Goal: Information Seeking & Learning: Learn about a topic

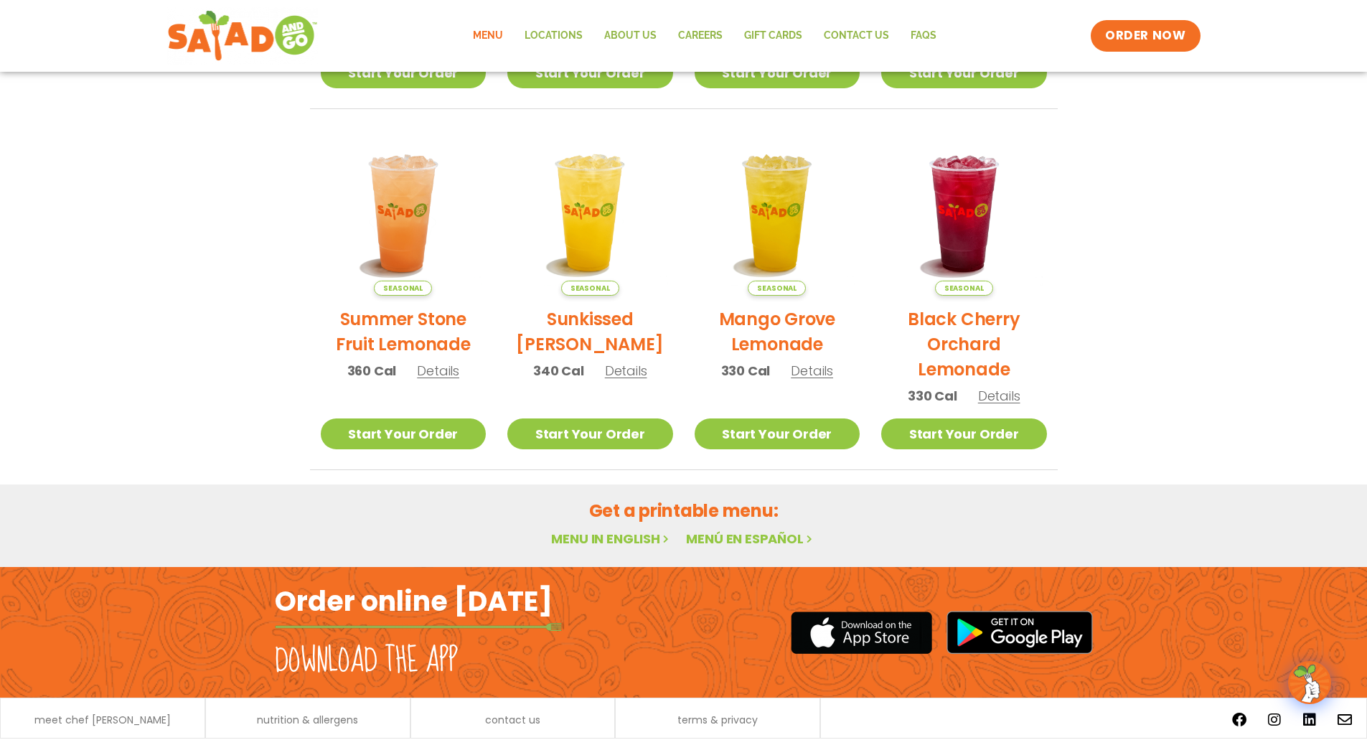
scroll to position [612, 0]
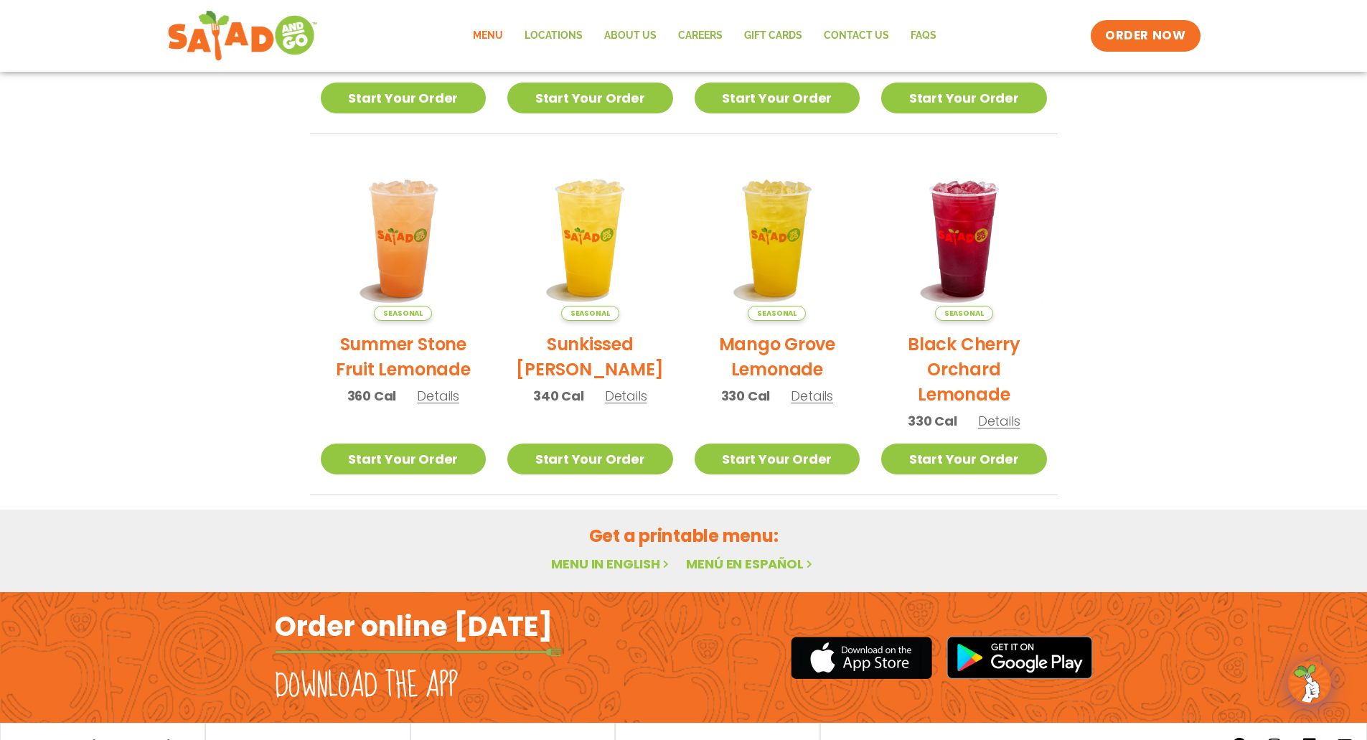
click at [595, 555] on link "Menu in English" at bounding box center [611, 564] width 121 height 18
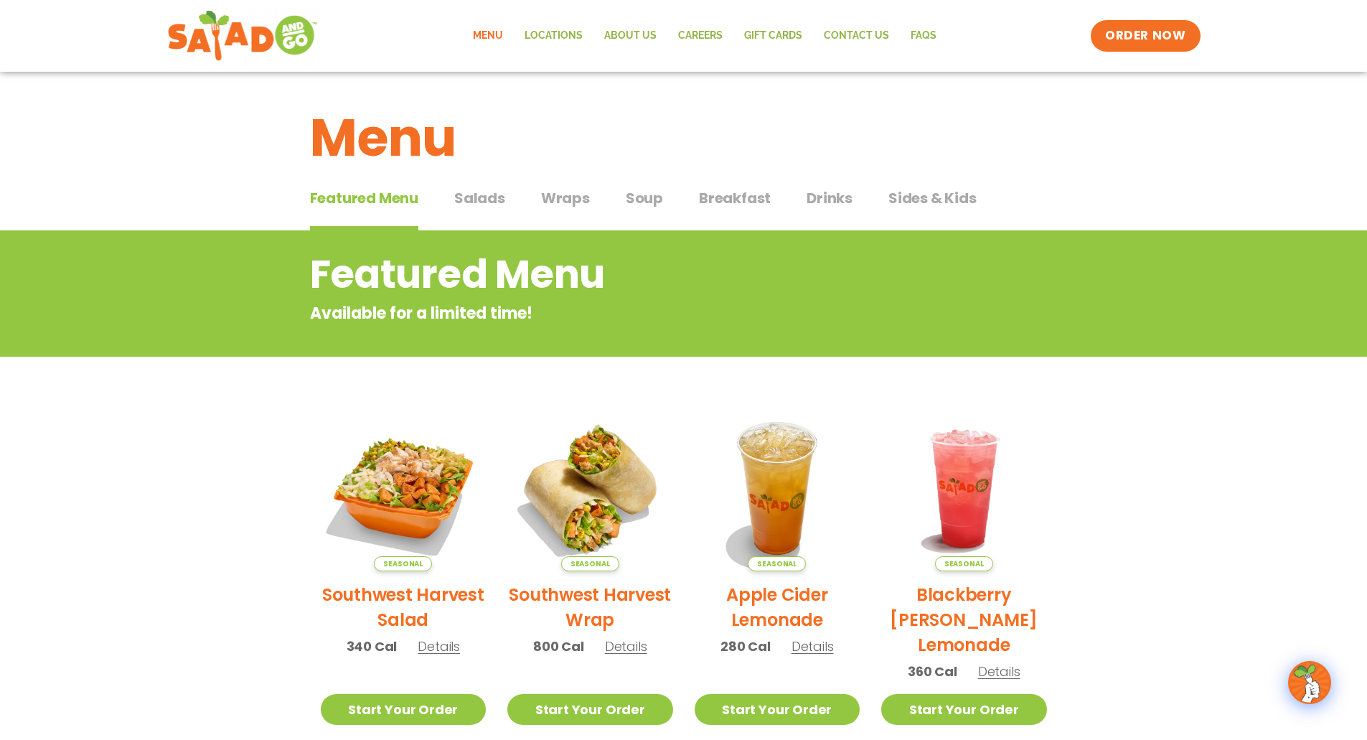
click at [476, 195] on span "Salads" at bounding box center [479, 198] width 51 height 22
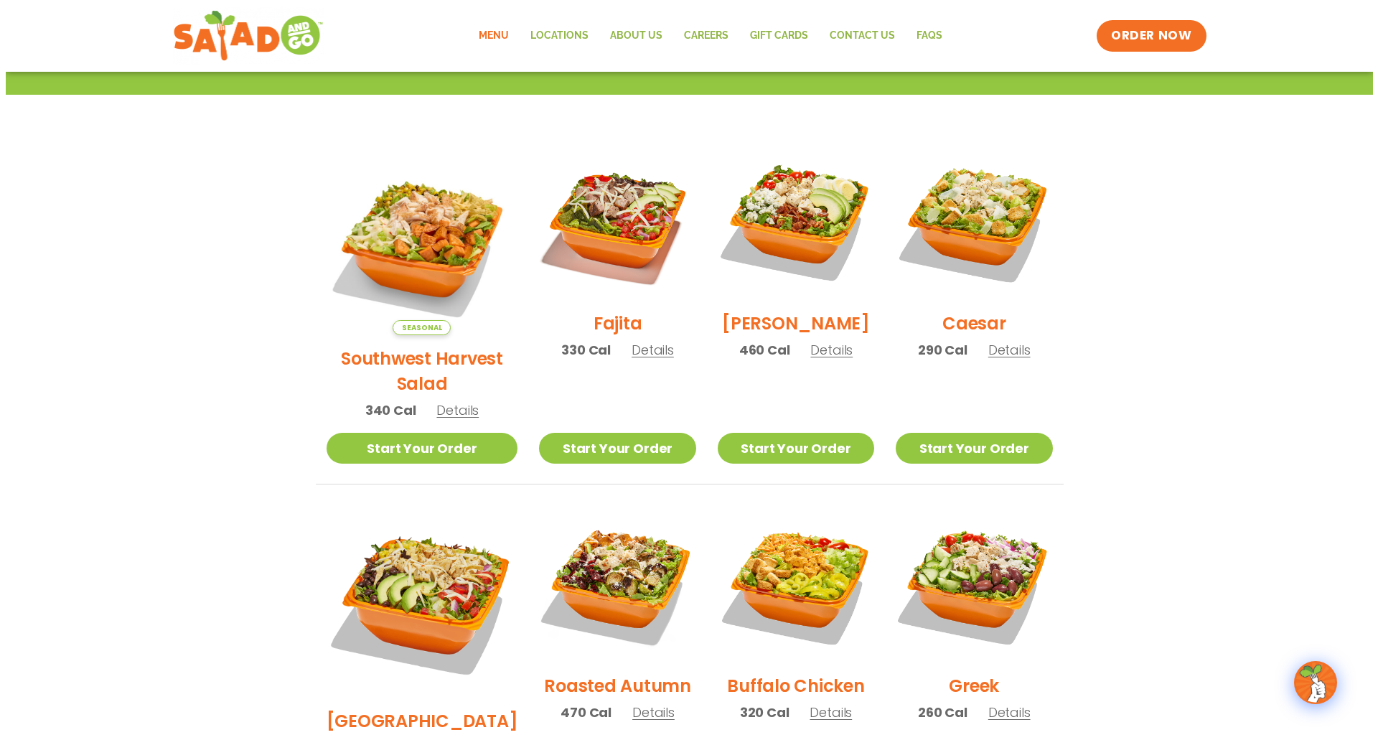
scroll to position [201, 0]
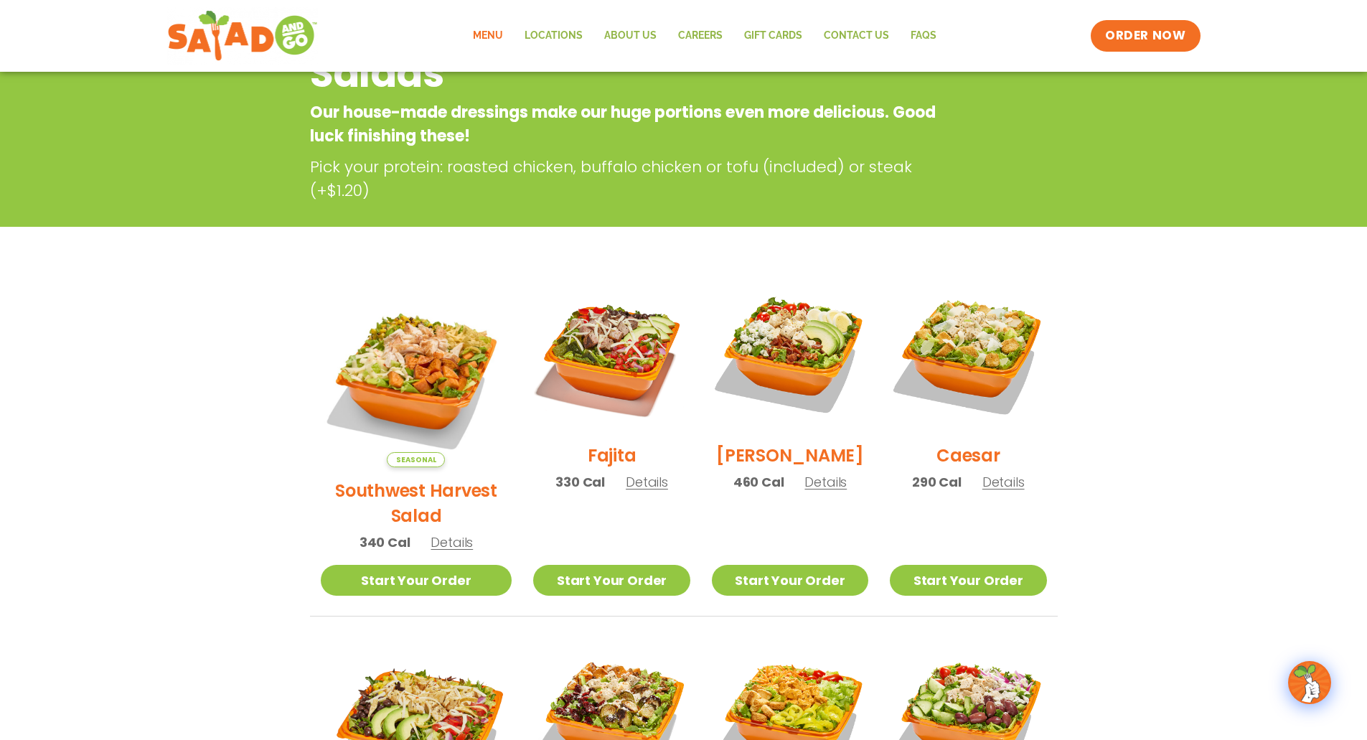
click at [432, 533] on span "Details" at bounding box center [452, 542] width 42 height 18
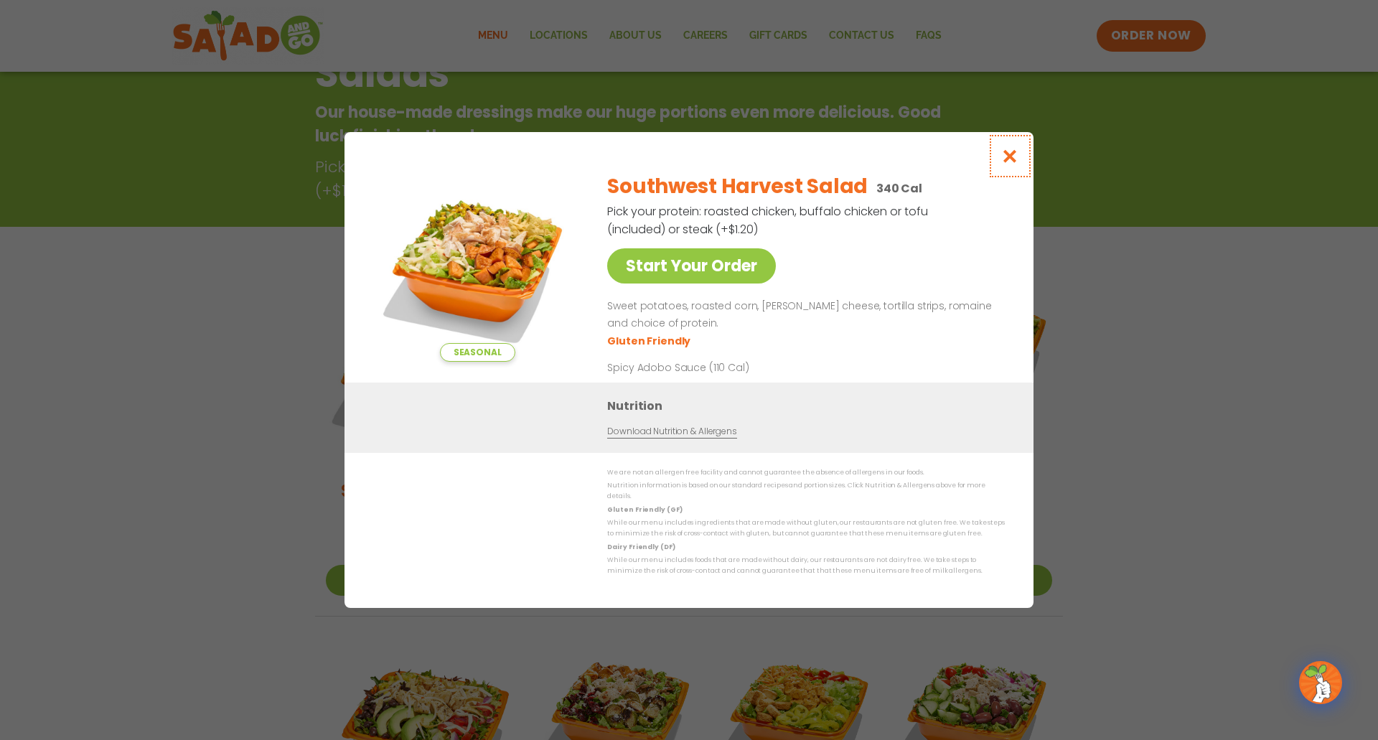
click at [1011, 158] on icon "Close modal" at bounding box center [1010, 156] width 18 height 15
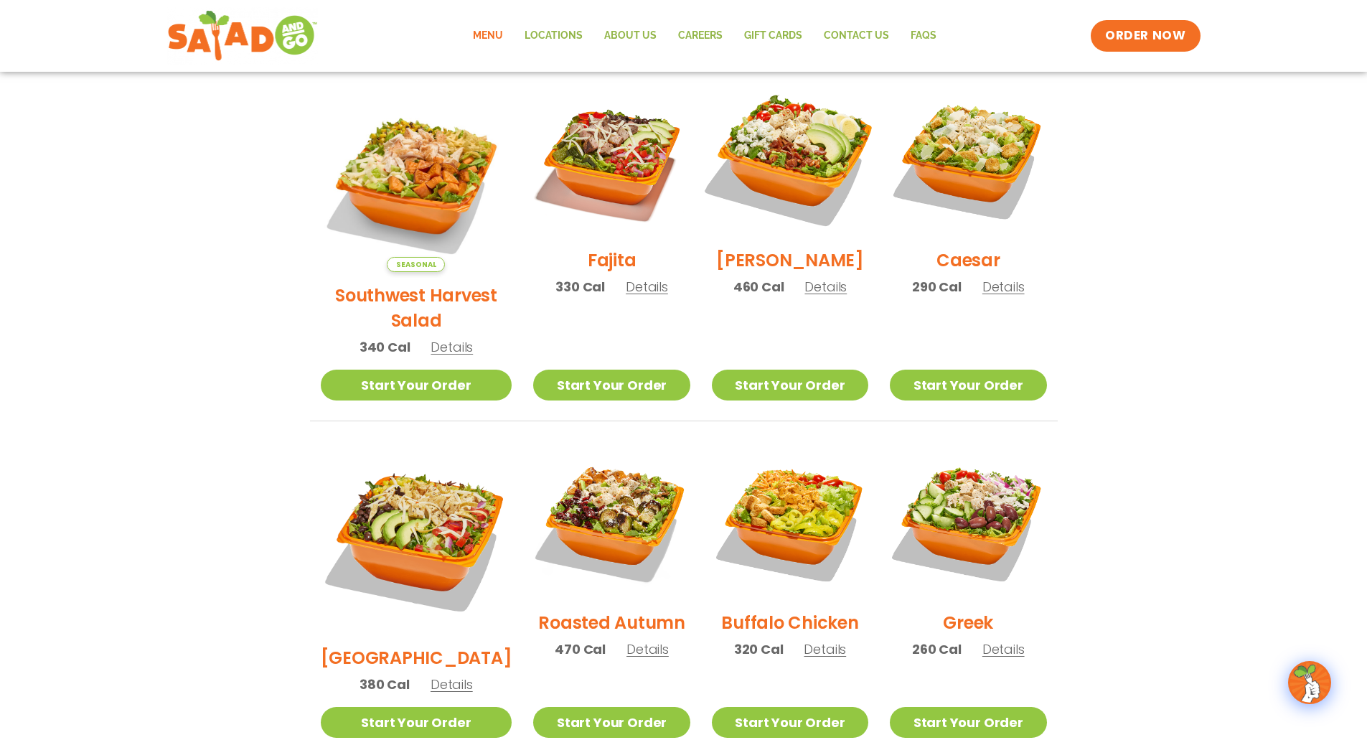
scroll to position [374, 0]
